Goal: Task Accomplishment & Management: Manage account settings

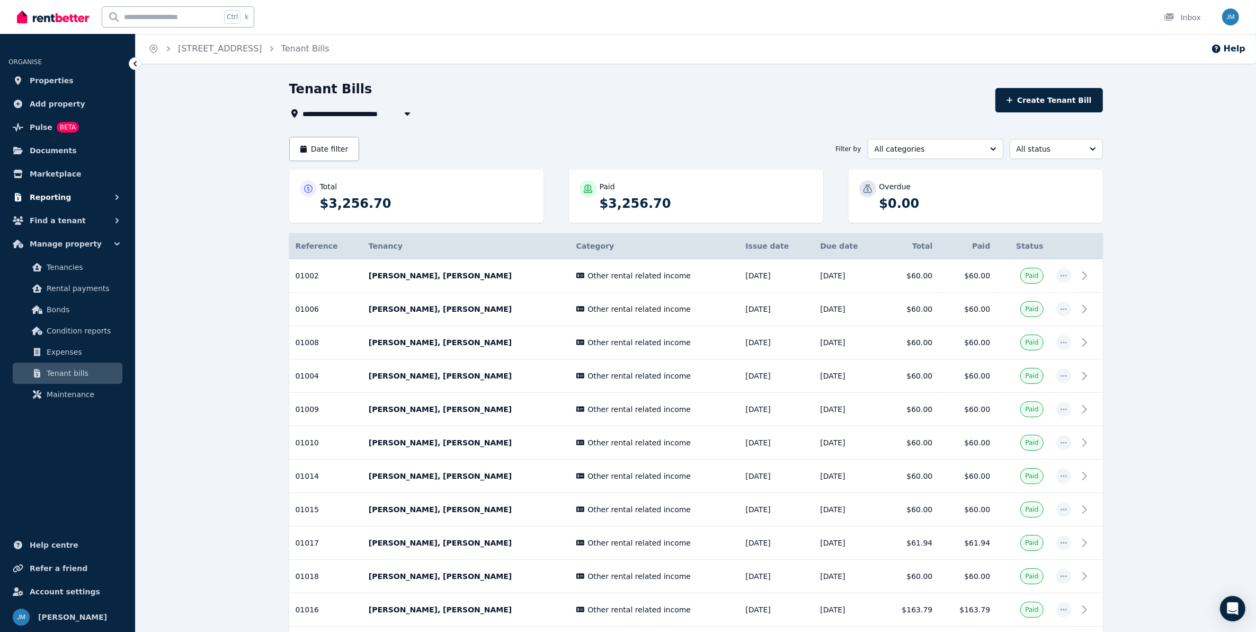
click at [52, 199] on span "Reporting" at bounding box center [50, 197] width 41 height 13
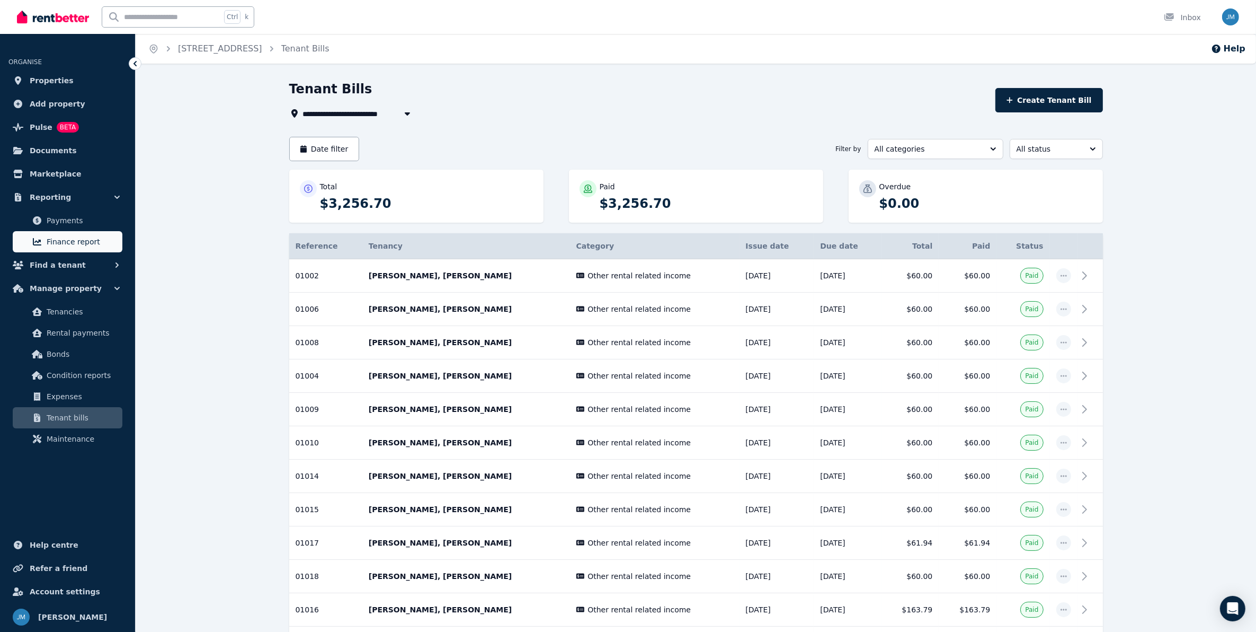
click at [67, 243] on span "Finance report" at bounding box center [83, 241] width 72 height 13
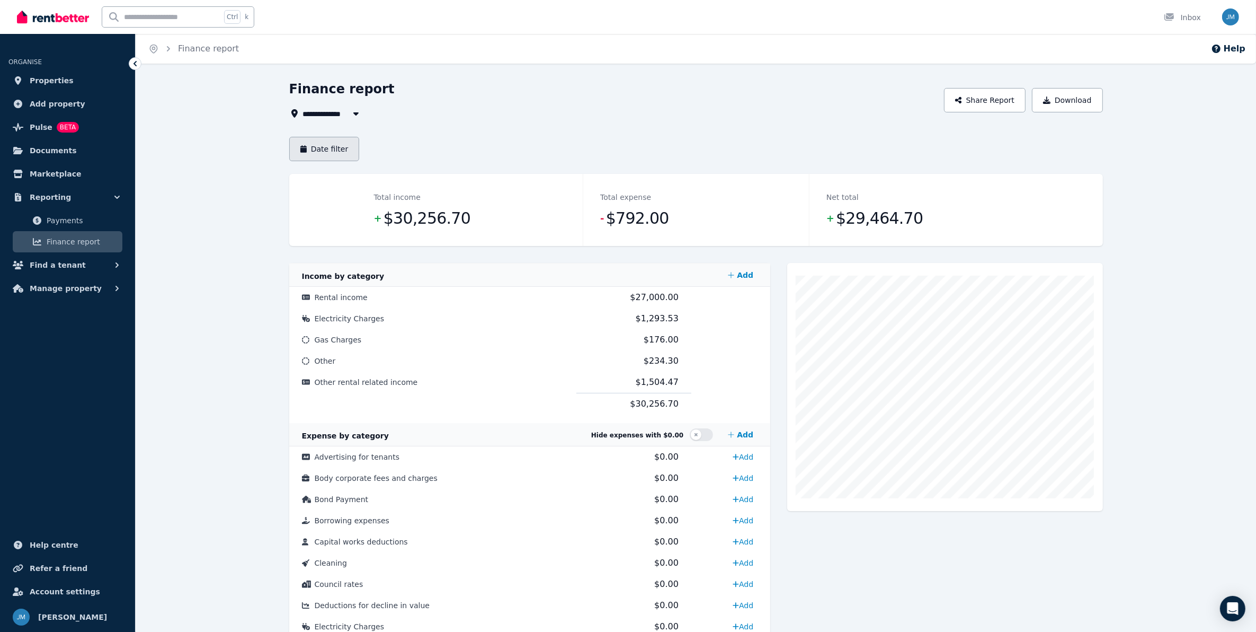
click at [324, 148] on button "Date filter" at bounding box center [324, 149] width 70 height 24
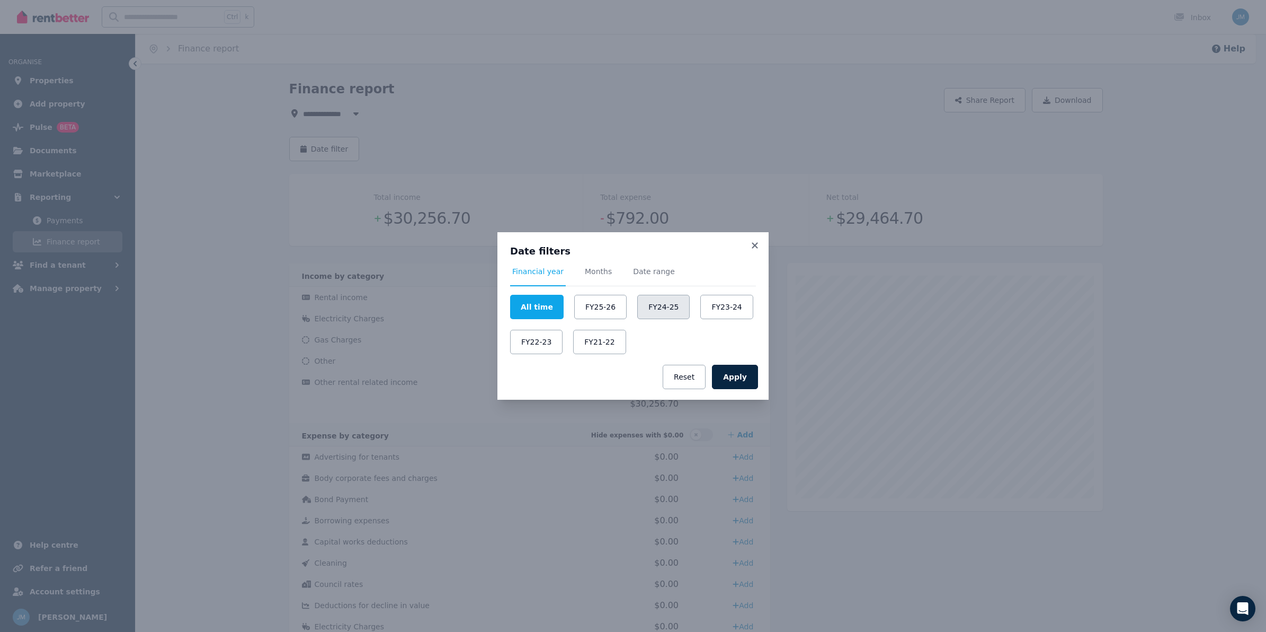
click at [652, 303] on button "FY24-25" at bounding box center [663, 307] width 52 height 24
click at [737, 379] on button "Apply" at bounding box center [735, 377] width 46 height 24
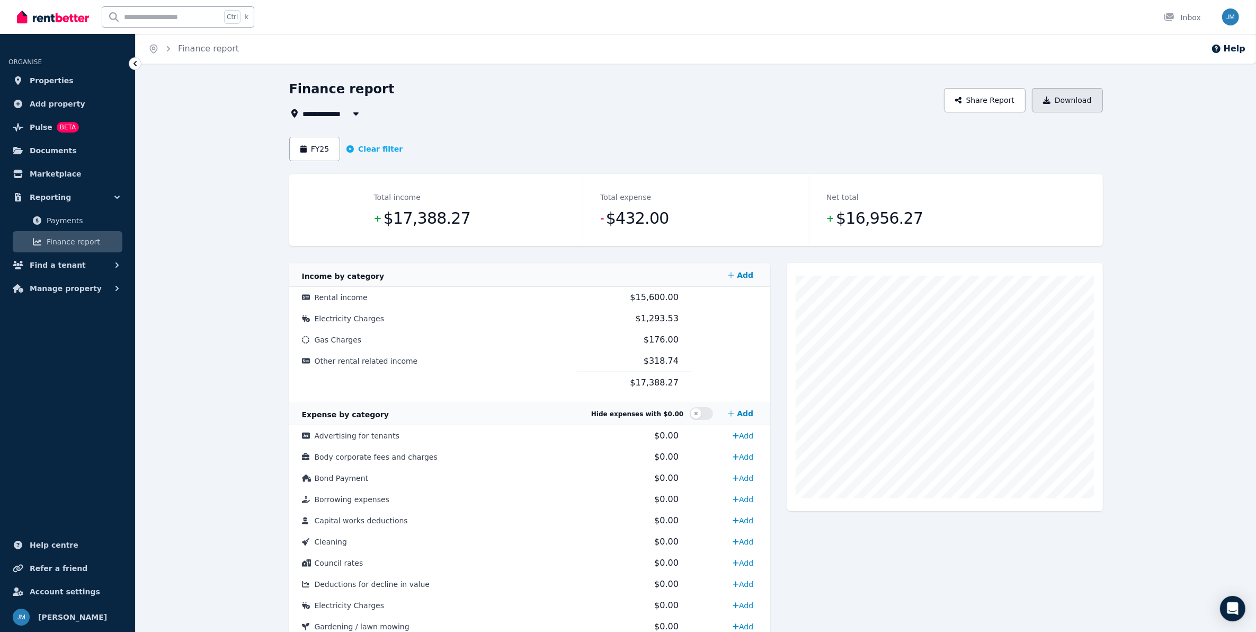
click at [1076, 102] on button "Download" at bounding box center [1067, 100] width 71 height 24
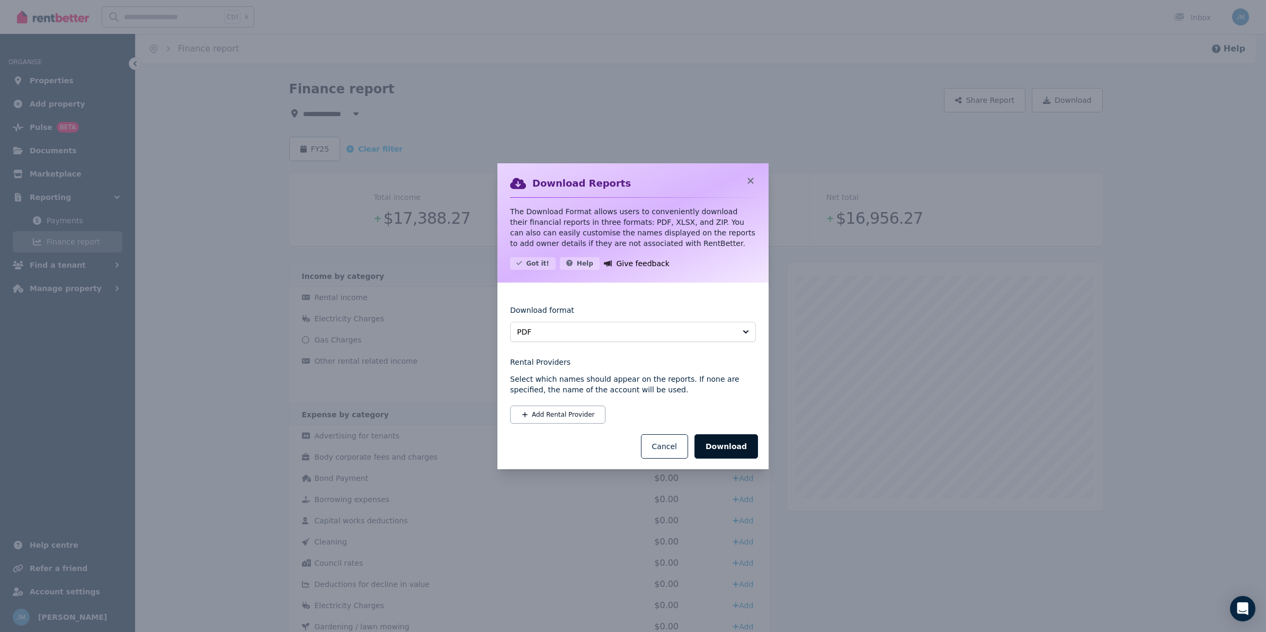
click at [727, 448] on button "Download" at bounding box center [727, 446] width 64 height 24
